Goal: Task Accomplishment & Management: Contribute content

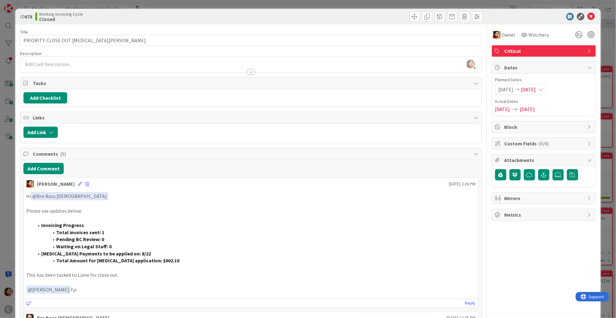
scroll to position [169, 0]
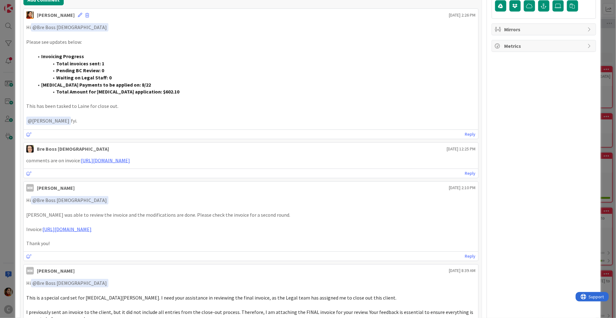
click at [12, 163] on div "ID 678 Working Invoicing Cycle Closed Title 31 / 128 PRIORITY: CLOSE OUT NIKITA…" at bounding box center [308, 159] width 616 height 318
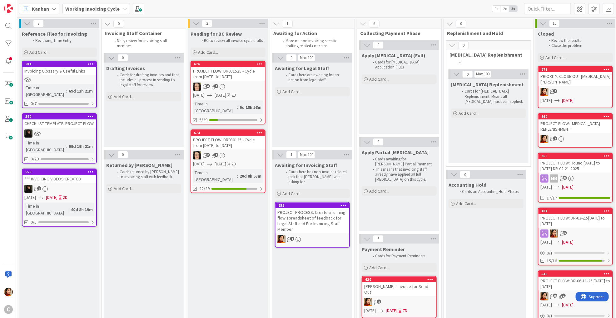
click at [574, 79] on div "PRIORITY: CLOSE OUT [MEDICAL_DATA][PERSON_NAME]" at bounding box center [576, 79] width 74 height 14
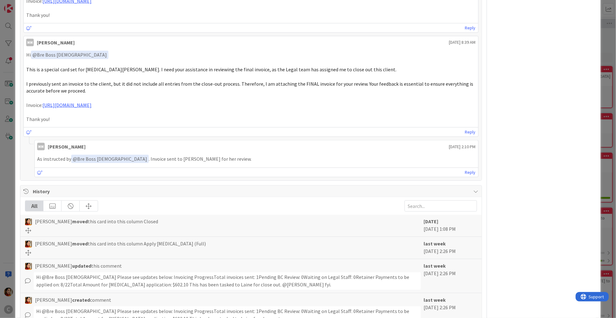
scroll to position [389, 0]
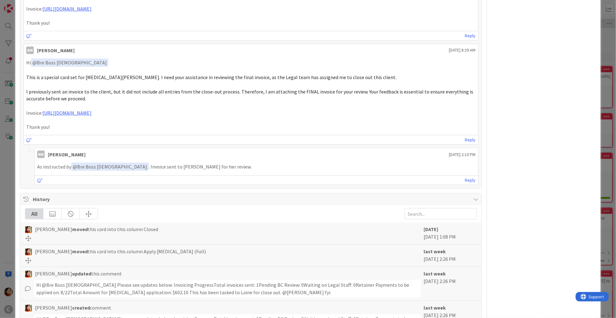
click at [5, 90] on div "ID 678 Working Invoicing Cycle Closed Title 31 / 128 PRIORITY: CLOSE OUT NIKITA…" at bounding box center [308, 159] width 616 height 318
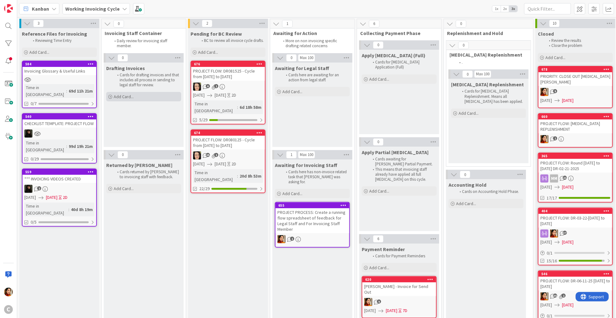
click at [124, 98] on span "Add Card..." at bounding box center [124, 97] width 20 height 6
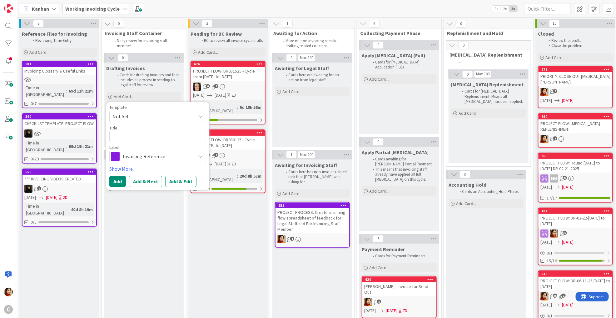
type textarea "x"
type textarea "P"
type textarea "x"
type textarea "PR"
type textarea "x"
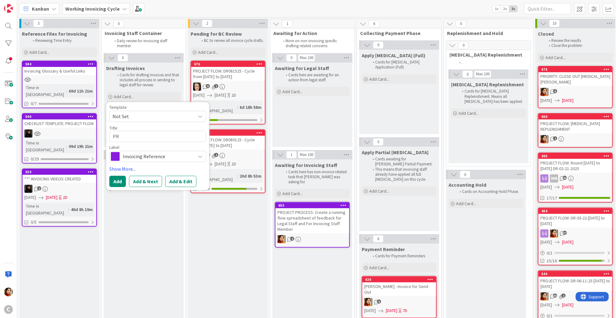
type textarea "PRI"
type textarea "x"
type textarea "PRIO"
type textarea "x"
type textarea "PRIOT"
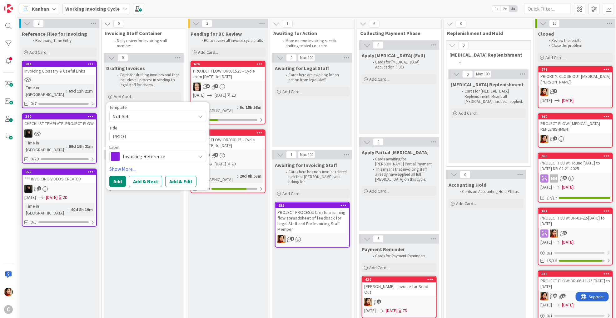
type textarea "x"
type textarea "PRIO"
type textarea "x"
type textarea "PRIOR"
type textarea "x"
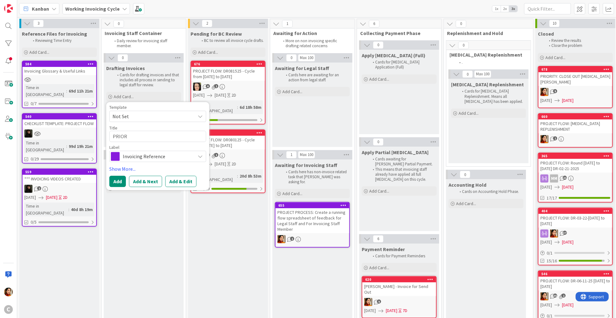
type textarea "PRIORI"
type textarea "x"
type textarea "PRIORIT"
type textarea "x"
type textarea "PRIORITU"
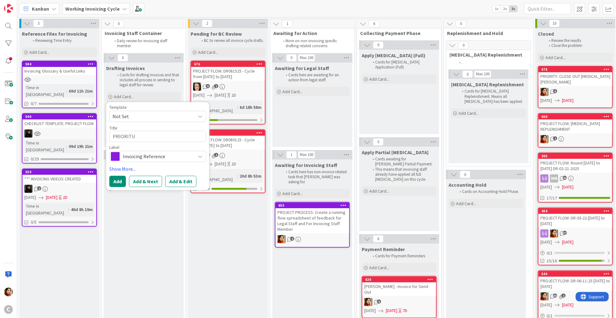
type textarea "x"
type textarea "PRIORIT"
type textarea "x"
type textarea "PRIORITY"
type textarea "x"
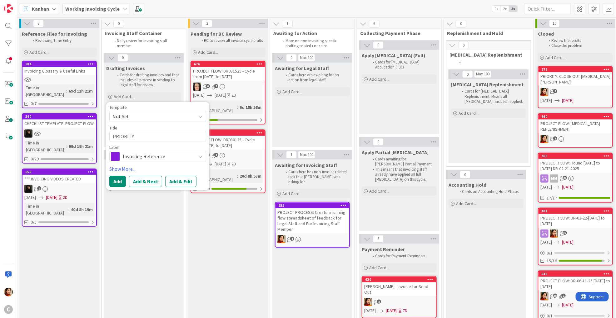
type textarea "PRIORITY:"
type textarea "x"
type textarea "PRIORITY:"
type textarea "x"
type textarea "PRIORITY: C"
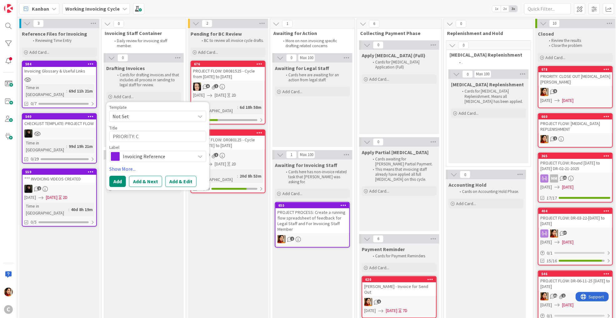
type textarea "x"
type textarea "PRIORITY: Cl"
type textarea "x"
type textarea "PRIORITY: C"
type textarea "x"
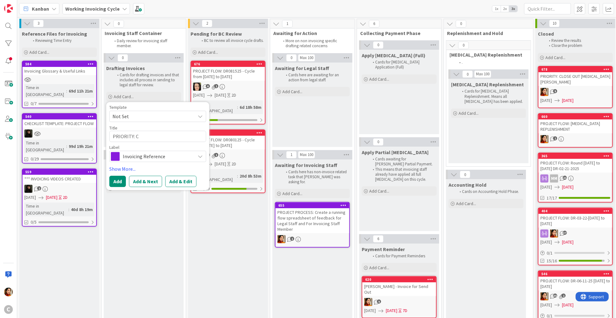
type textarea "PRIORITY: CL"
type textarea "x"
type textarea "PRIORITY: CLO"
type textarea "x"
type textarea "PRIORITY: CLOS"
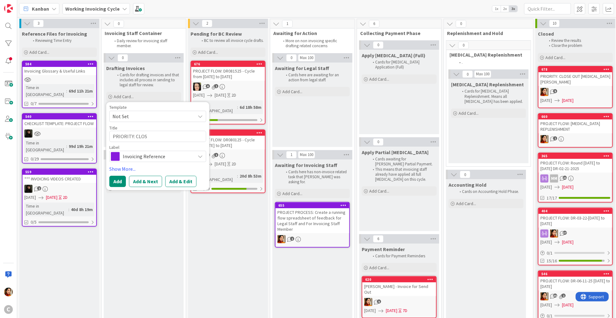
type textarea "x"
type textarea "PRIORITY: CLOSE"
type textarea "x"
type textarea "PRIORITY: CLOSE"
type textarea "x"
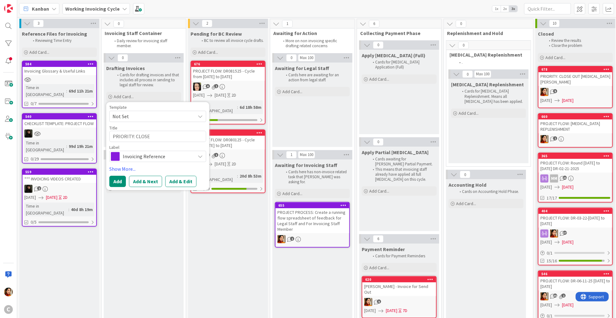
type textarea "PRIORITY: CLOSE O"
type textarea "x"
type textarea "PRIORITY: CLOSE OU"
type textarea "x"
type textarea "PRIORITY: CLOSE OUT"
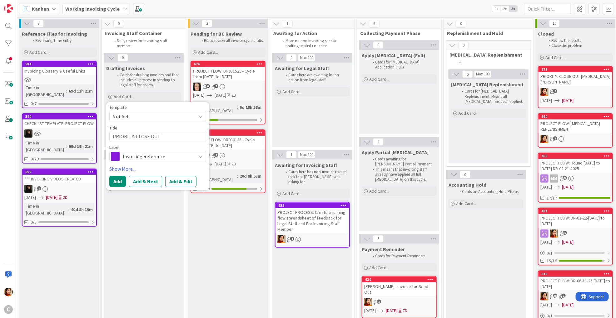
type textarea "x"
type textarea "PRIORITY: CLOSE OUT"
type textarea "x"
type textarea "PRIORITY: CLOSE OUT M"
type textarea "x"
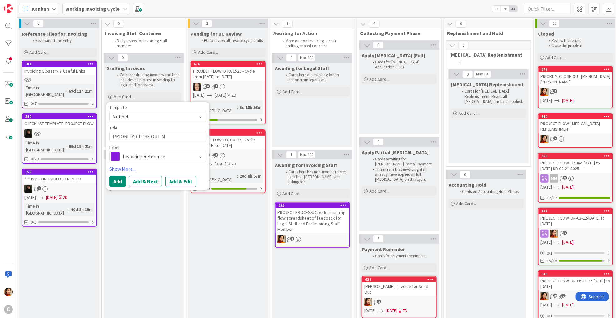
type textarea "PRIORITY: CLOSE OUT MA"
type textarea "x"
type textarea "PRIORITY: CLOSE OUT MAR"
type textarea "x"
type textarea "PRIORITY: CLOSE OUT MARI"
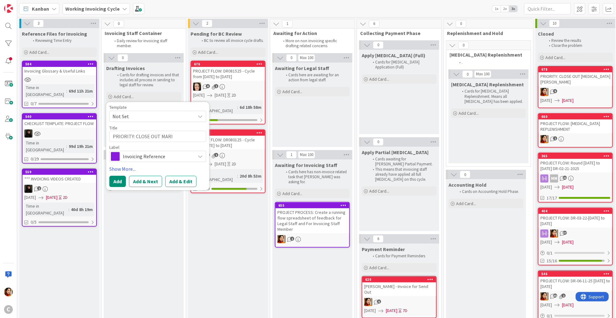
type textarea "x"
type textarea "PRIORITY: CLOSE OUT MARIA"
type textarea "x"
type textarea "PRIORITY: CLOSE OUT MARIA"
type textarea "x"
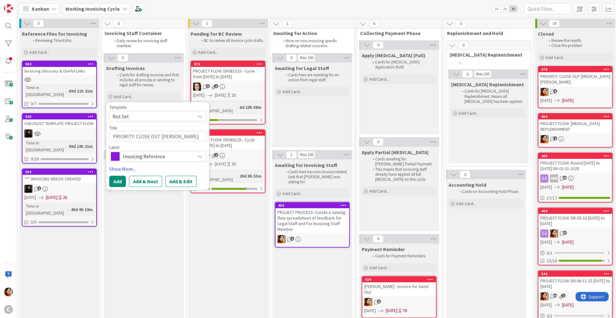
type textarea "PRIORITY: CLOSE OUT MARIA F"
type textarea "x"
type textarea "PRIORITY: CLOSE OUT MARIA FA"
type textarea "x"
type textarea "PRIORITY: CLOSE OUT MARIA FAR"
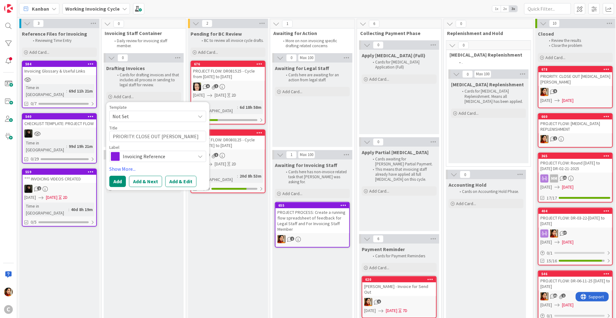
type textarea "x"
type textarea "PRIORITY: CLOSE OUT MARIA FARM"
type textarea "x"
type textarea "PRIORITY: CLOSE OUT MARIA FARME"
type textarea "x"
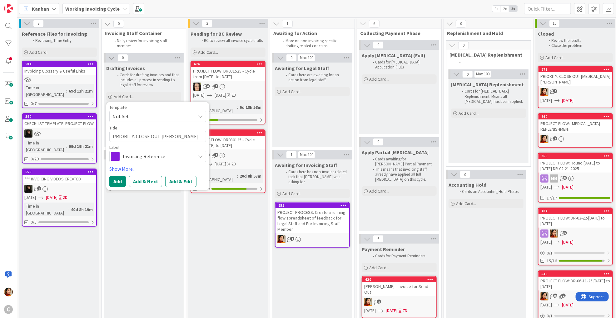
type textarea "PRIORITY: CLOSE OUT [PERSON_NAME]"
click at [135, 153] on span "Invoicing Reference" at bounding box center [157, 156] width 69 height 9
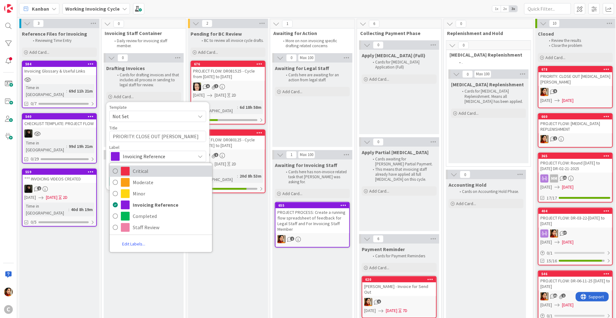
click at [134, 172] on span "Critical" at bounding box center [171, 171] width 76 height 9
type textarea "x"
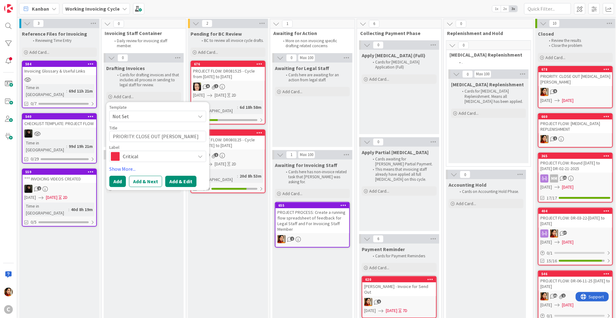
click at [175, 182] on button "Add & Edit" at bounding box center [180, 181] width 31 height 11
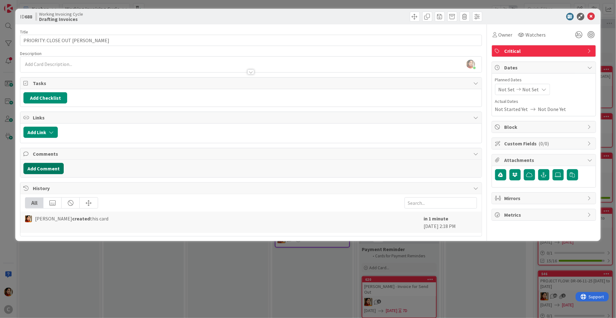
click at [55, 168] on button "Add Comment" at bounding box center [43, 168] width 40 height 11
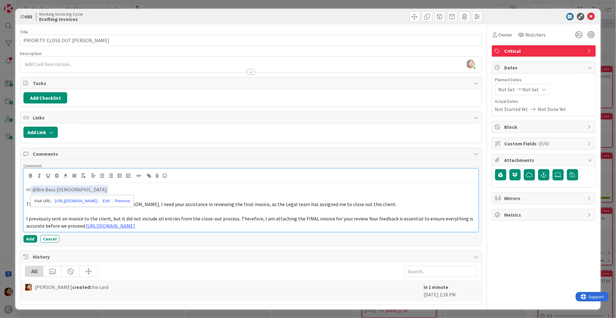
click at [193, 201] on span "This is a special card set for [MEDICAL_DATA][PERSON_NAME]. I need your assista…" at bounding box center [211, 204] width 370 height 6
click at [87, 203] on span "This is a special card set for [MEDICAL_DATA][PERSON_NAME]. I need your assista…" at bounding box center [211, 204] width 370 height 6
drag, startPoint x: 87, startPoint y: 203, endPoint x: 97, endPoint y: 202, distance: 10.4
click at [97, 203] on span "This is a special card set for [MEDICAL_DATA][PERSON_NAME]. I need your assista…" at bounding box center [211, 204] width 370 height 6
drag, startPoint x: 220, startPoint y: 202, endPoint x: 331, endPoint y: 203, distance: 111.0
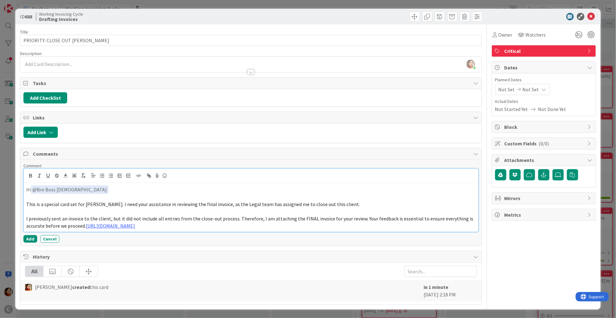
click at [331, 203] on span "This is a special card set for Maria Farmer. I need your assistance in reviewin…" at bounding box center [193, 204] width 334 height 6
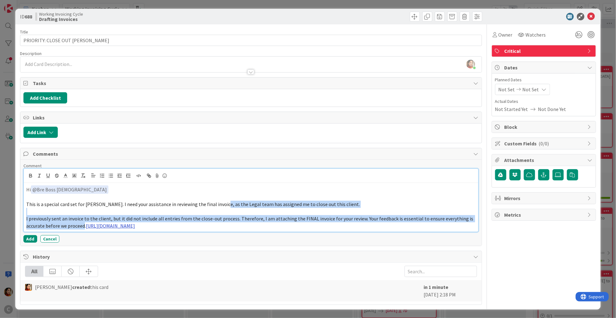
drag, startPoint x: 219, startPoint y: 203, endPoint x: 86, endPoint y: 225, distance: 135.1
click at [86, 225] on div "Hi ﻿ @ Bre Boss Lady ﻿ This is a special card set for Maria Farmer. I need your…" at bounding box center [251, 207] width 454 height 49
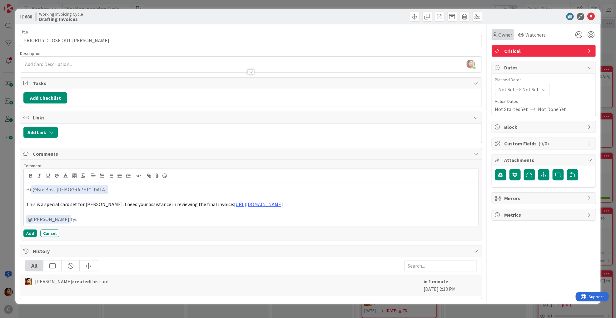
click at [503, 32] on span "Owner" at bounding box center [506, 35] width 14 height 8
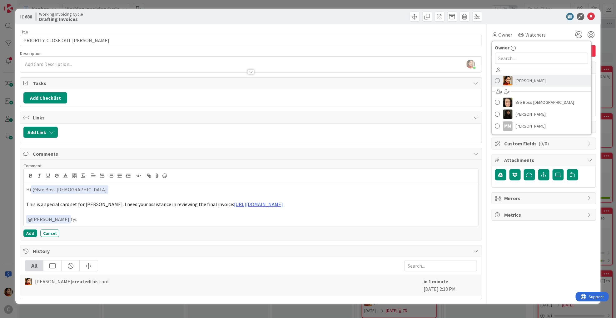
click at [508, 77] on img at bounding box center [507, 80] width 9 height 9
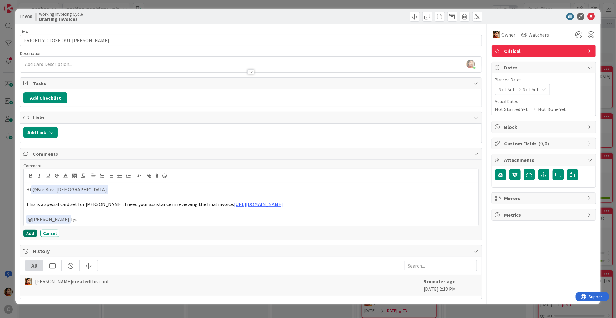
click at [28, 233] on button "Add" at bounding box center [30, 233] width 14 height 8
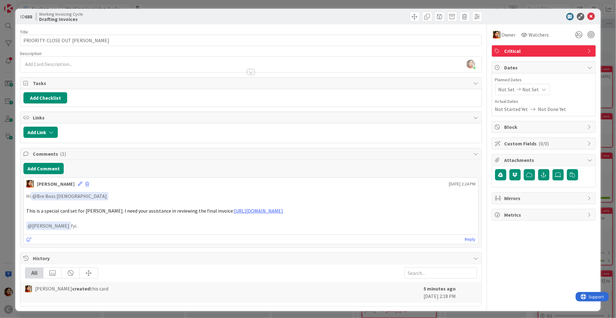
click at [3, 238] on div "ID 688 Working Invoicing Cycle Drafting Invoices Title 32 / 128 PRIORITY: CLOSE…" at bounding box center [308, 159] width 616 height 318
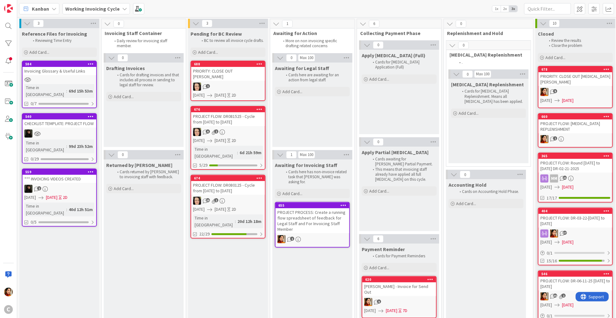
click at [230, 83] on div "1" at bounding box center [228, 87] width 74 height 8
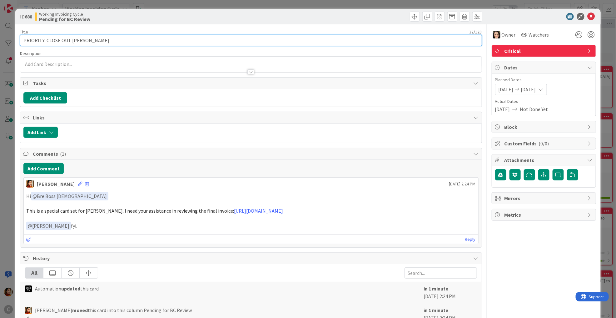
click at [120, 42] on input "PRIORITY: CLOSE OUT [PERSON_NAME]" at bounding box center [251, 40] width 462 height 11
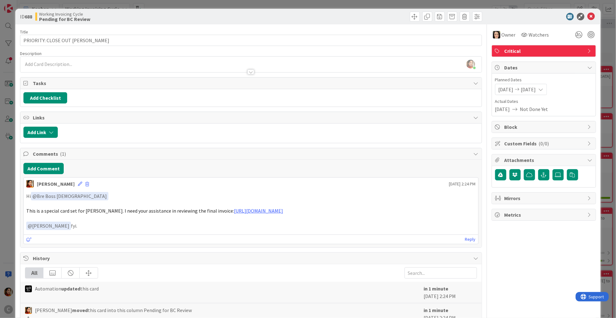
drag, startPoint x: 356, startPoint y: 211, endPoint x: 221, endPoint y: 212, distance: 135.3
click at [221, 212] on p "This is a special card set for Maria Farmer. I need your assistance in reviewin…" at bounding box center [250, 210] width 449 height 7
copy p "https://app.box.com/s/ns75888029onwp6pa9hkhe9gpmep0ixp"
click at [9, 96] on div "ID 688 Working Invoicing Cycle Pending for BC Review Title 32 / 128 PRIORITY: C…" at bounding box center [308, 159] width 616 height 318
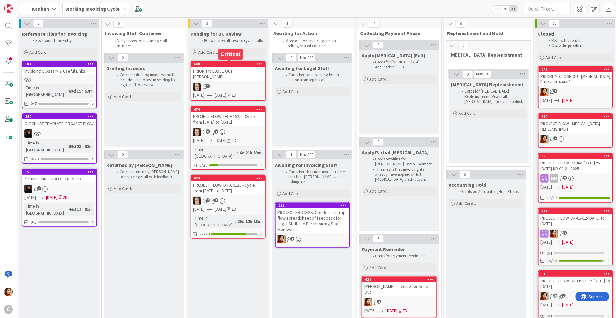
click at [236, 83] on div "1" at bounding box center [228, 87] width 74 height 8
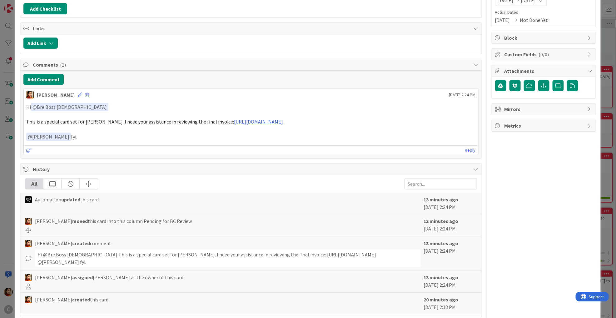
scroll to position [98, 0]
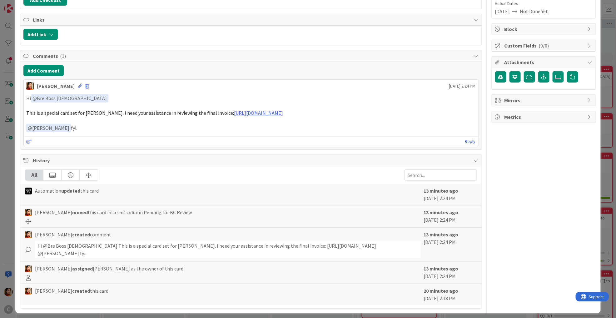
click at [10, 134] on div "ID 688 Working Invoicing Cycle Pending for BC Review Title 32 / 128 PRIORITY: C…" at bounding box center [308, 159] width 616 height 318
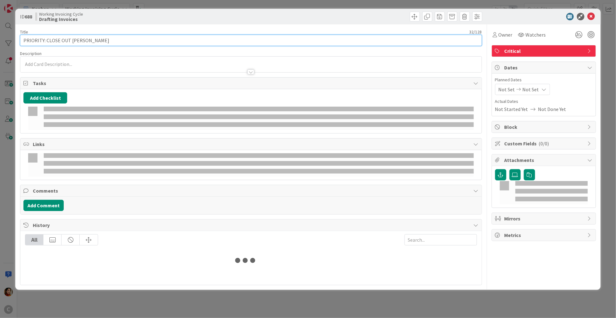
click at [400, 39] on input "PRIORITY: CLOSE OUT [PERSON_NAME]" at bounding box center [251, 40] width 462 height 11
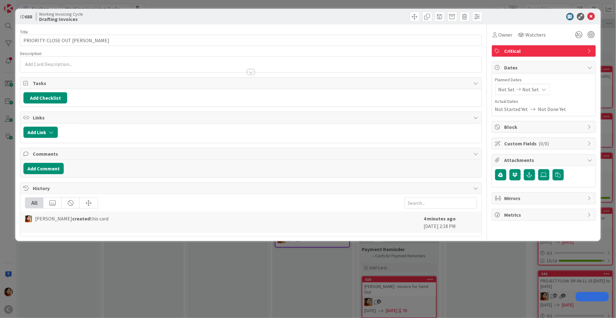
click at [205, 290] on div "ID 688 Working Invoicing Cycle Drafting Invoices Title 32 / 128 PRIORITY: CLOSE…" at bounding box center [308, 159] width 616 height 318
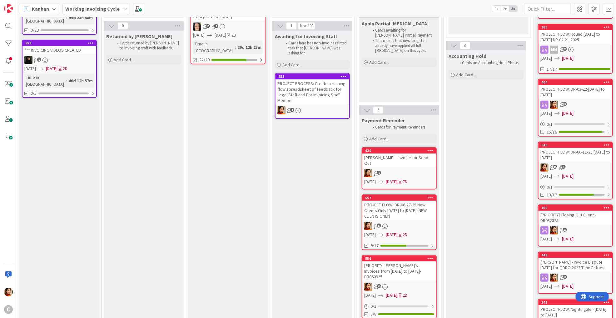
scroll to position [132, 0]
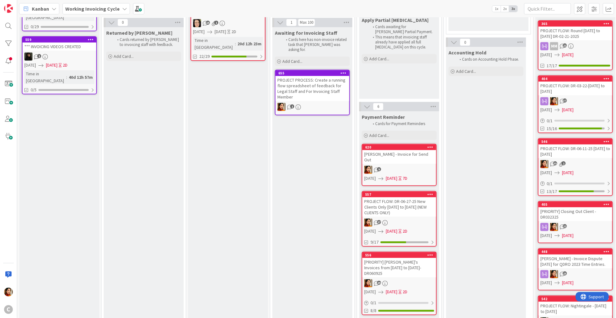
click at [582, 223] on div "11" at bounding box center [576, 227] width 74 height 8
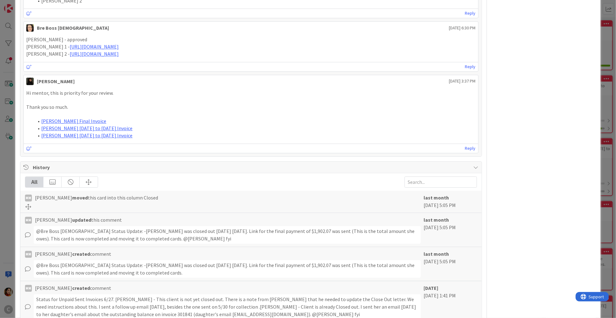
scroll to position [813, 0]
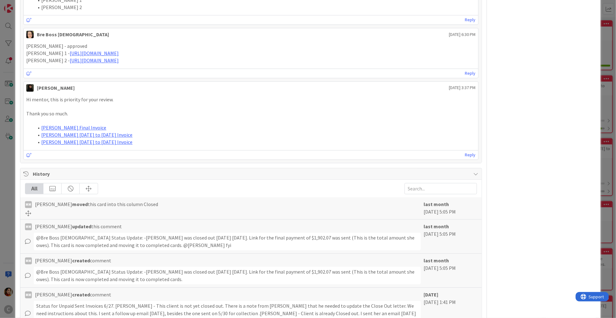
click at [13, 171] on div "ID 405 Working Invoicing Cycle Closed Title 40 / 128 [PRIORITY] Closing Out Cli…" at bounding box center [308, 159] width 616 height 318
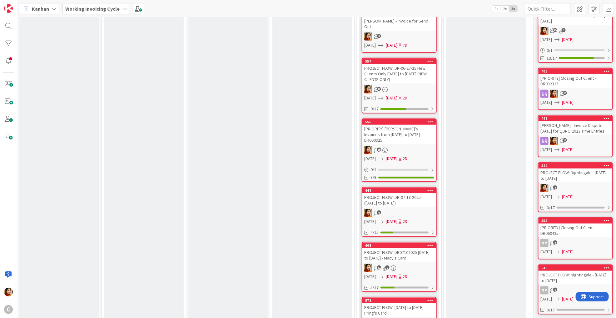
scroll to position [293, 0]
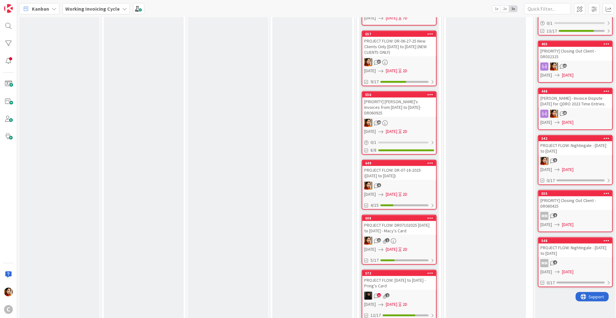
click at [570, 208] on link "555 [PRIORITY] Closing Out Client - DR060425 MM 5 [DATE] [DATE]" at bounding box center [575, 211] width 75 height 42
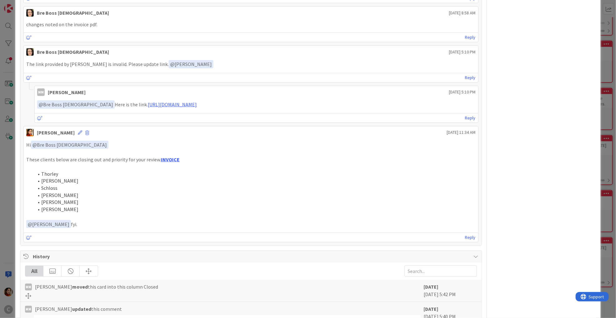
scroll to position [241, 0]
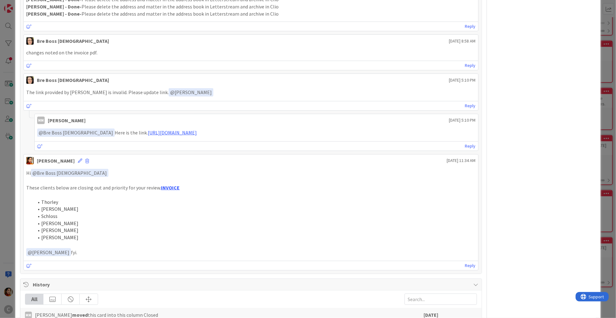
click at [11, 203] on div "ID 555 Working Invoicing Cycle Closed Title 40 / 128 [PRIORITY] Closing Out Cli…" at bounding box center [308, 159] width 616 height 318
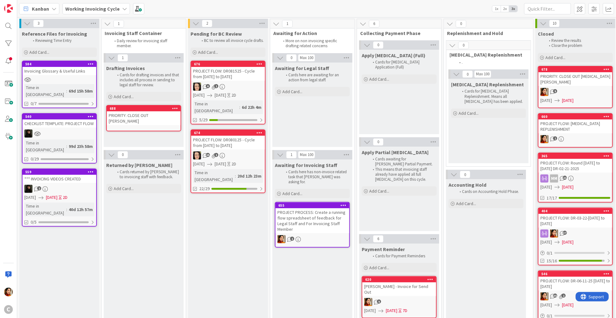
click at [589, 75] on div "PRIORITY: CLOSE OUT [MEDICAL_DATA][PERSON_NAME]" at bounding box center [576, 79] width 74 height 14
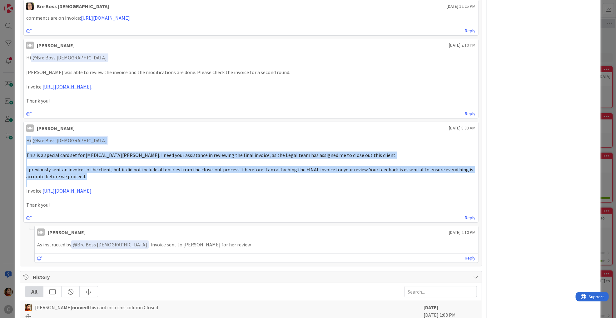
drag, startPoint x: 28, startPoint y: 139, endPoint x: 155, endPoint y: 178, distance: 133.1
click at [155, 178] on div "Hi ﻿ @ Bre Boss [DEMOGRAPHIC_DATA] ﻿ This is a special card set for [MEDICAL_DA…" at bounding box center [250, 172] width 449 height 72
copy div "Hi ﻿ @ Bre Boss [DEMOGRAPHIC_DATA] ﻿ This is a special card set for [MEDICAL_DA…"
